Goal: Task Accomplishment & Management: Use online tool/utility

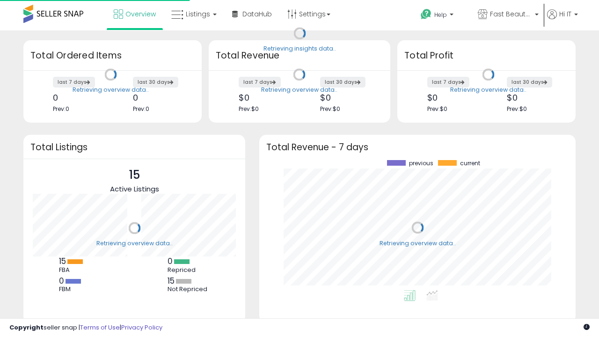
scroll to position [130, 297]
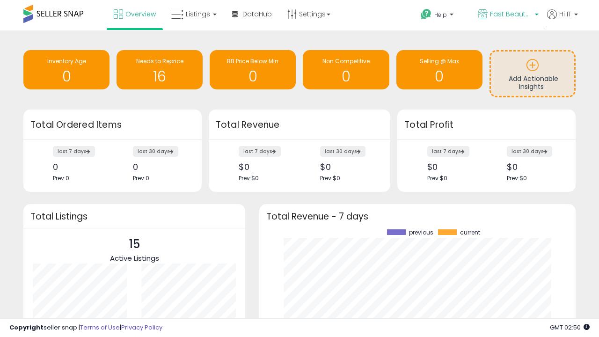
click at [507, 15] on span "Fast Beauty ([GEOGRAPHIC_DATA])" at bounding box center [511, 13] width 42 height 9
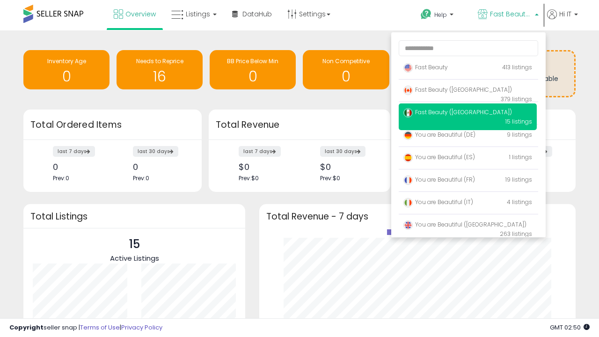
click at [467, 114] on span "Fast Beauty ([GEOGRAPHIC_DATA])" at bounding box center [457, 112] width 109 height 8
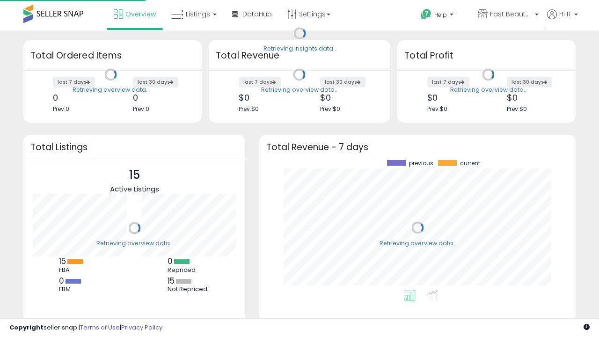
scroll to position [130, 297]
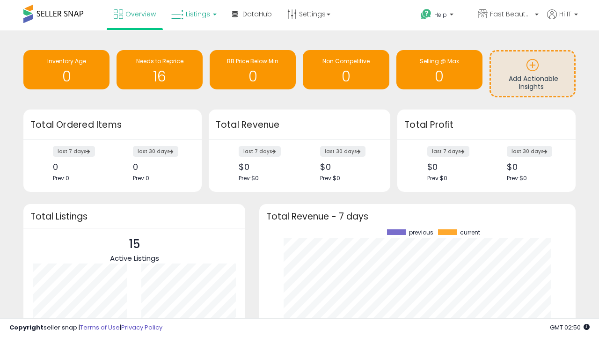
click at [193, 14] on span "Listings" at bounding box center [198, 13] width 24 height 9
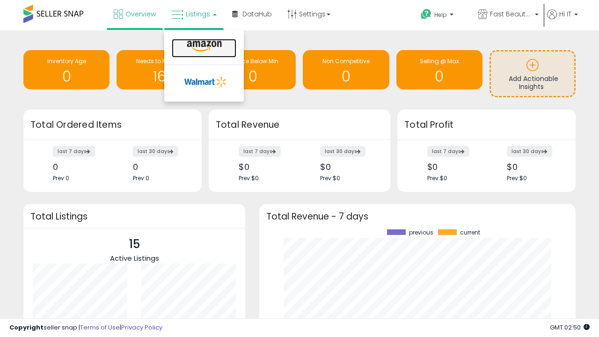
click at [203, 46] on icon at bounding box center [204, 46] width 41 height 12
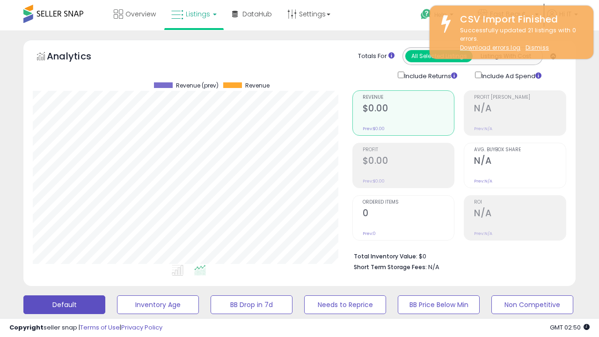
scroll to position [192, 319]
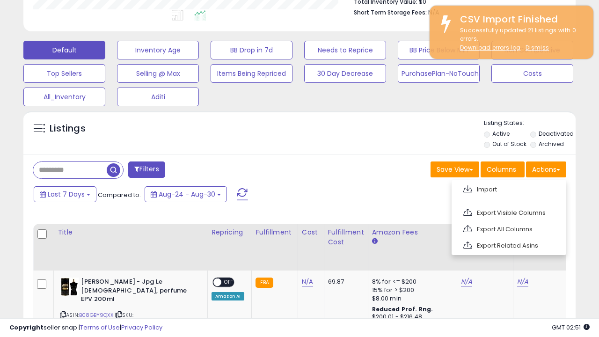
click at [467, 188] on span at bounding box center [467, 188] width 9 height 7
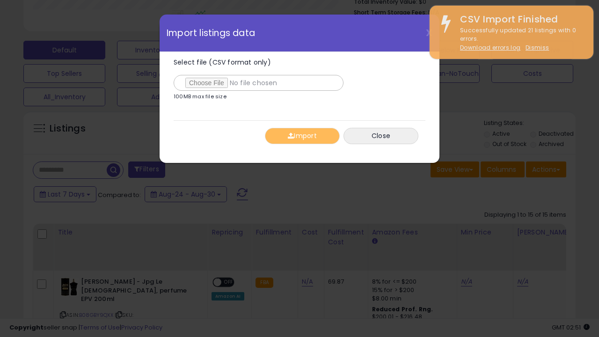
type input "**********"
click at [302, 136] on button "Import" at bounding box center [302, 136] width 75 height 16
